Goal: Task Accomplishment & Management: Use online tool/utility

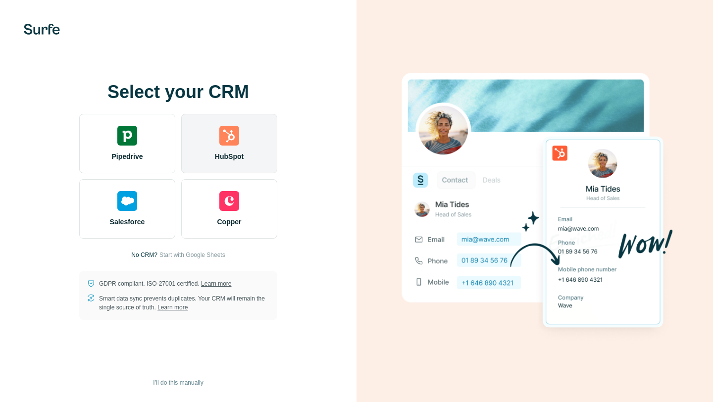
click at [234, 124] on div "HubSpot" at bounding box center [229, 143] width 96 height 59
click at [227, 139] on img at bounding box center [229, 136] width 20 height 20
click at [227, 144] on img at bounding box center [229, 136] width 20 height 20
